Goal: Transaction & Acquisition: Purchase product/service

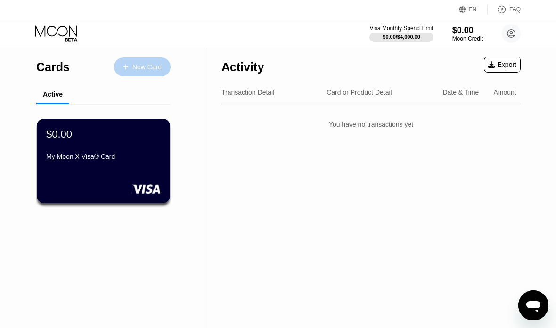
click at [138, 64] on div "New Card" at bounding box center [147, 67] width 29 height 8
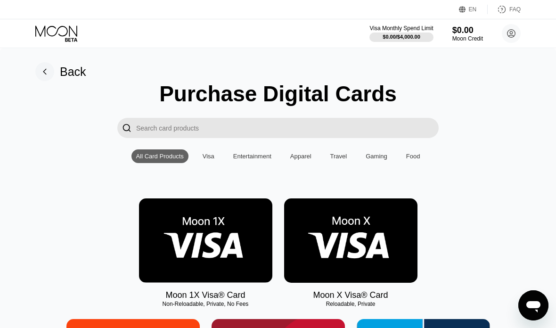
click at [63, 69] on div "Back" at bounding box center [73, 72] width 26 height 14
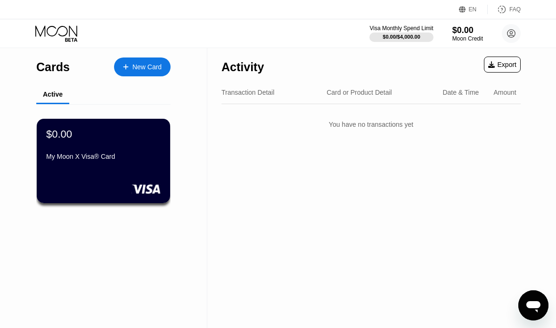
click at [89, 156] on div "My Moon X Visa® Card" at bounding box center [103, 157] width 115 height 8
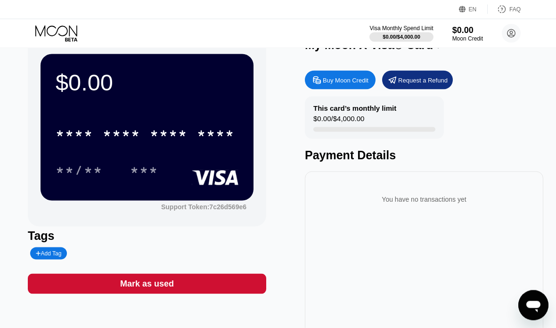
scroll to position [19, 0]
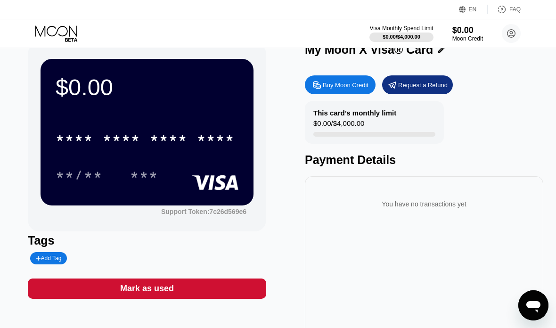
click at [98, 148] on div "* * * * * * * * * * * * ****" at bounding box center [145, 138] width 191 height 24
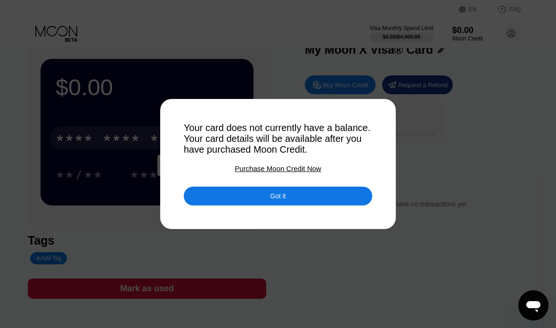
click at [262, 167] on div "Purchase Moon Credit Now" at bounding box center [278, 169] width 86 height 8
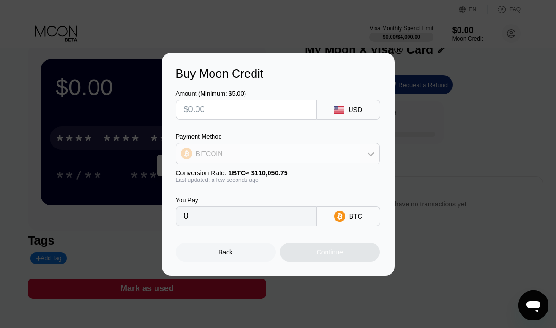
click at [209, 149] on div "BITCOIN" at bounding box center [277, 153] width 203 height 19
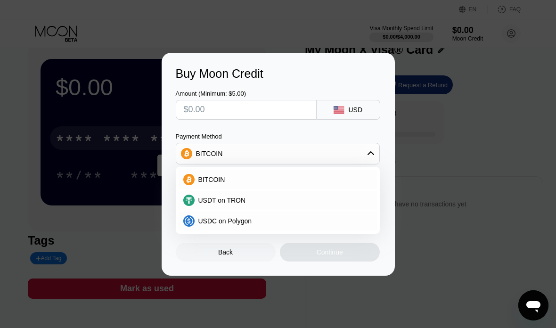
click at [207, 145] on div "BITCOIN" at bounding box center [277, 153] width 203 height 19
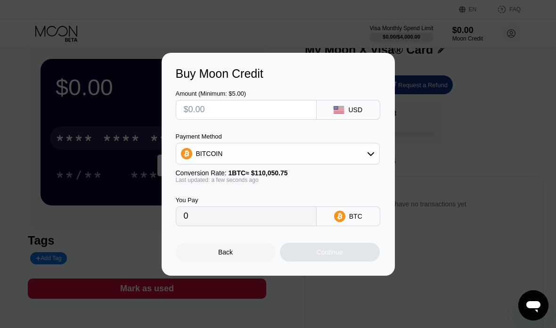
click at [209, 226] on input "0" at bounding box center [246, 216] width 125 height 19
click at [213, 218] on input "0" at bounding box center [246, 216] width 125 height 19
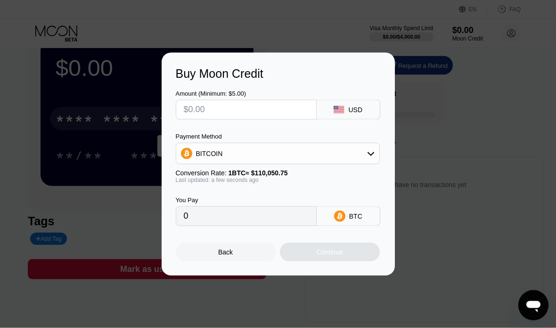
scroll to position [0, 0]
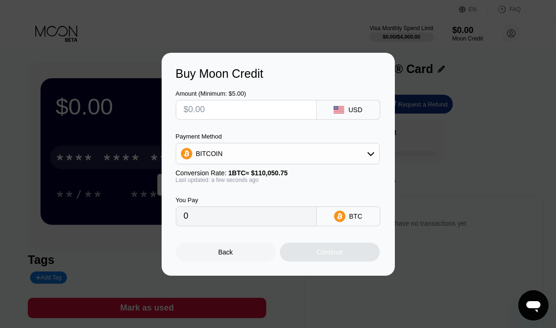
click at [216, 111] on input "text" at bounding box center [246, 109] width 125 height 19
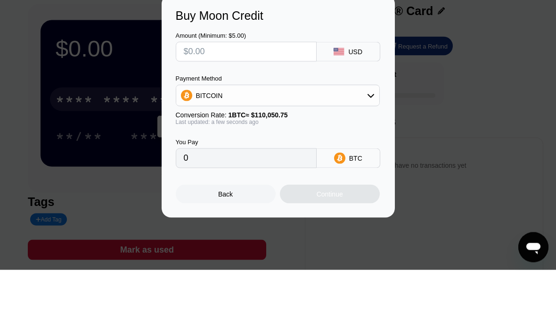
type input "$1"
type input "0.00000909"
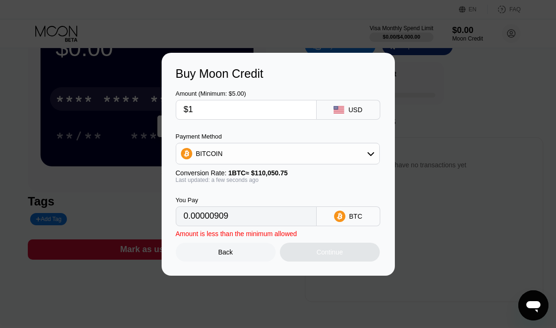
click at [232, 105] on input "$1" at bounding box center [246, 109] width 125 height 19
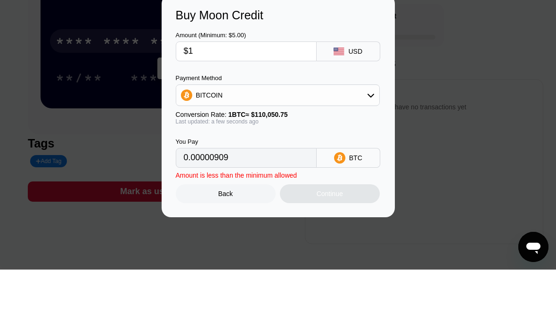
type input "$10"
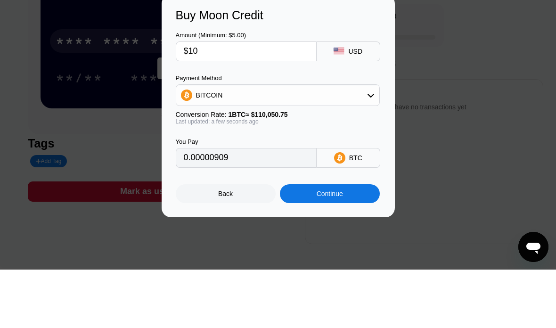
type input "0.00009087"
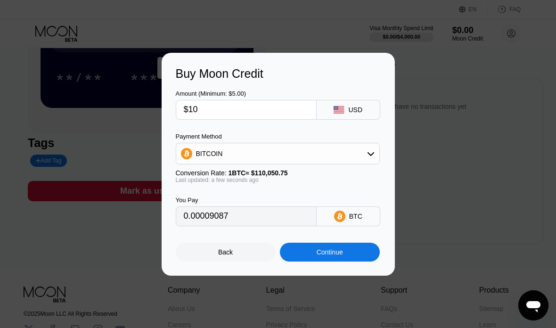
click at [216, 108] on input "$10" at bounding box center [246, 109] width 125 height 19
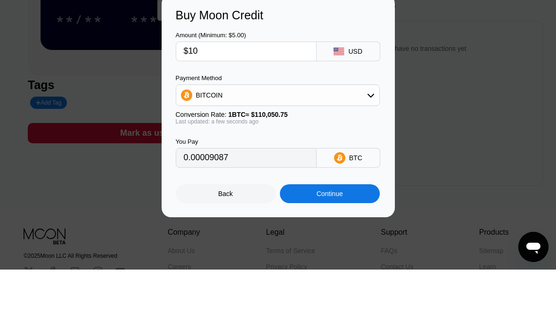
type input "$1"
type input "0.00000909"
type input "0"
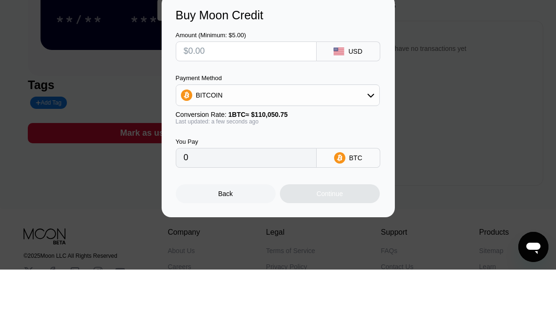
type input "$5"
type input "0.00004544"
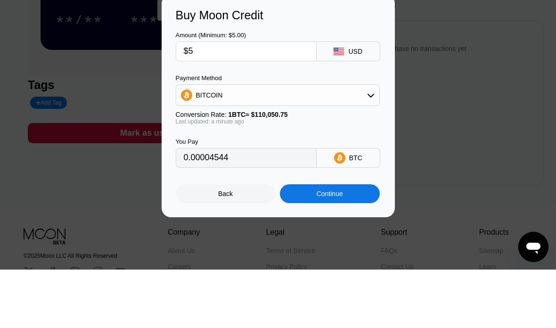
scroll to position [175, 0]
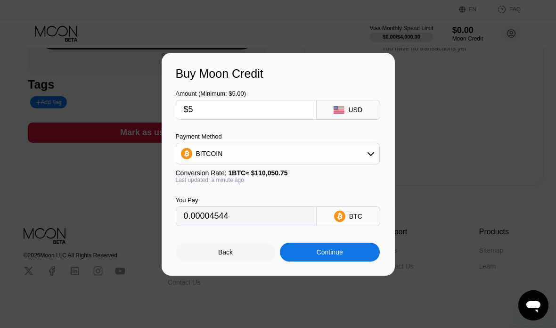
click at [224, 101] on input "$5" at bounding box center [246, 109] width 125 height 19
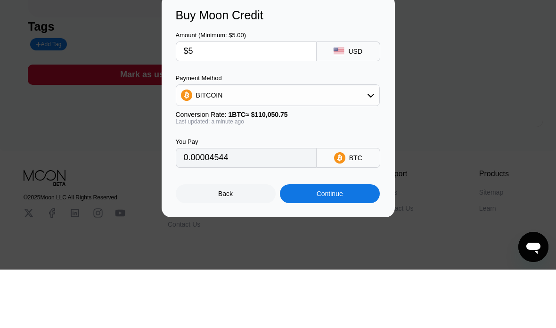
click at [220, 100] on input "$5" at bounding box center [246, 109] width 125 height 19
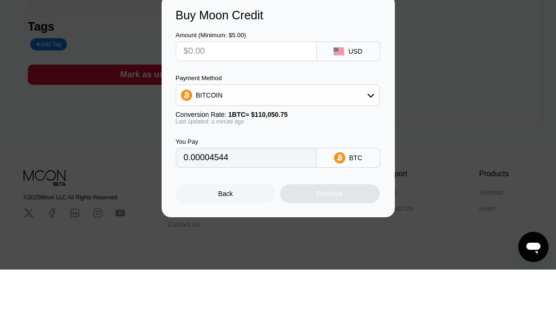
type input "0"
type input "$4"
type input "0.00003635"
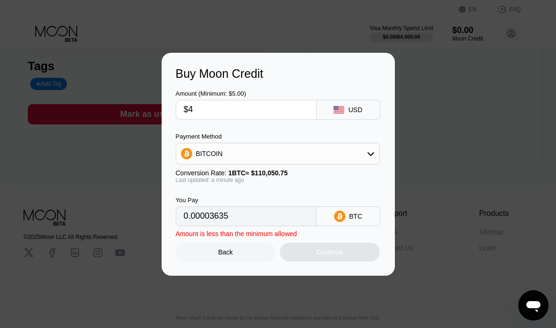
click at [222, 111] on input "$4" at bounding box center [246, 109] width 125 height 19
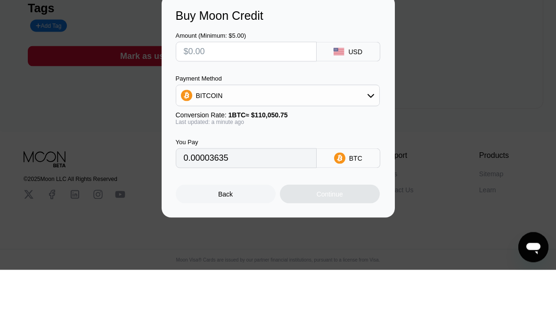
type input "0"
type input "$4"
type input "0.00003635"
type input "$4.9"
type input "0.00004453"
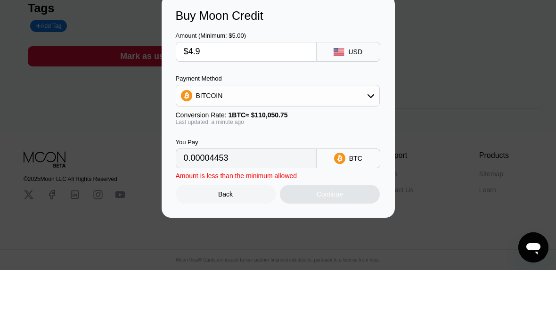
type input "$4.99"
type input "0.00004535"
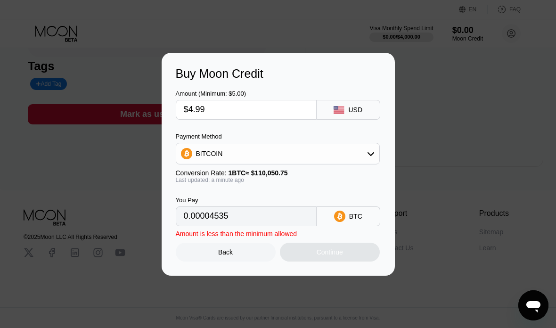
click at [237, 111] on input "$4.99" at bounding box center [246, 109] width 125 height 19
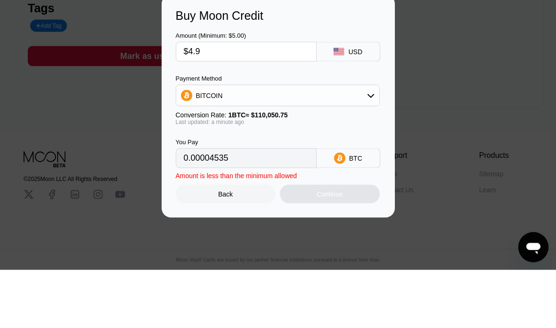
type input "$4."
type input "0.00003635"
type input "$4"
type input "0"
type input "$5"
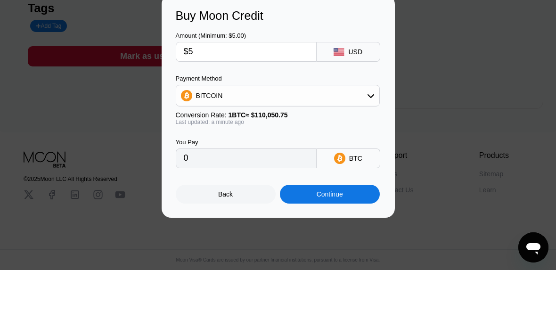
type input "0.00004544"
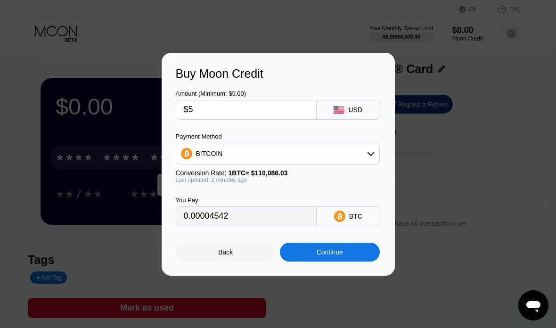
type input "0.00004543"
